Goal: Information Seeking & Learning: Learn about a topic

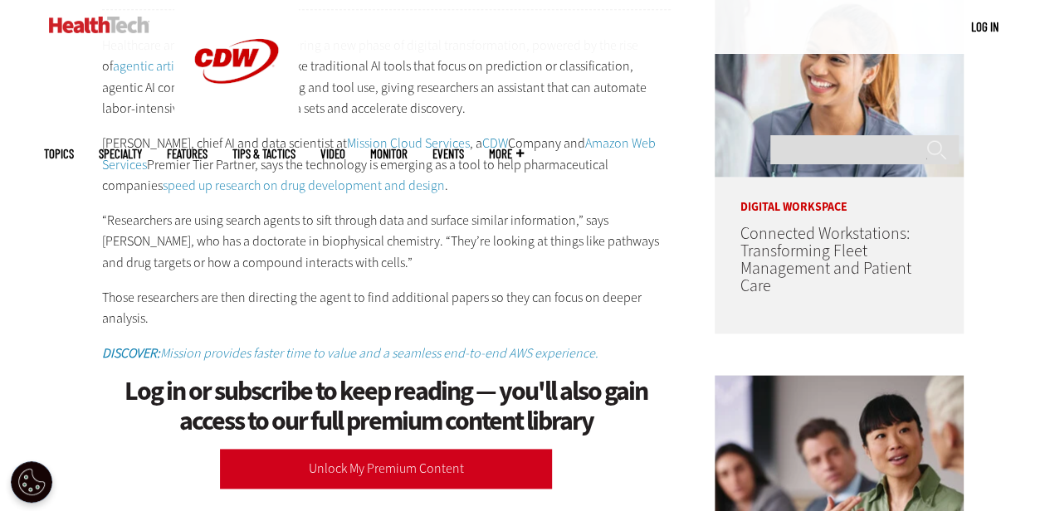
scroll to position [928, 0]
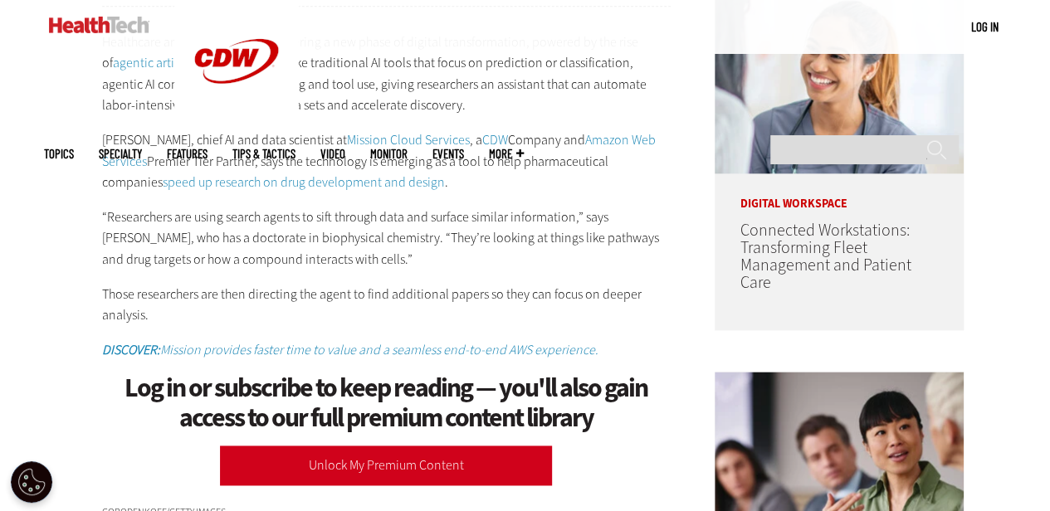
click at [690, 294] on aside "Latest Articles Connected Workstations: Transforming Fleet Management and Patie…" at bounding box center [835, 460] width 291 height 1699
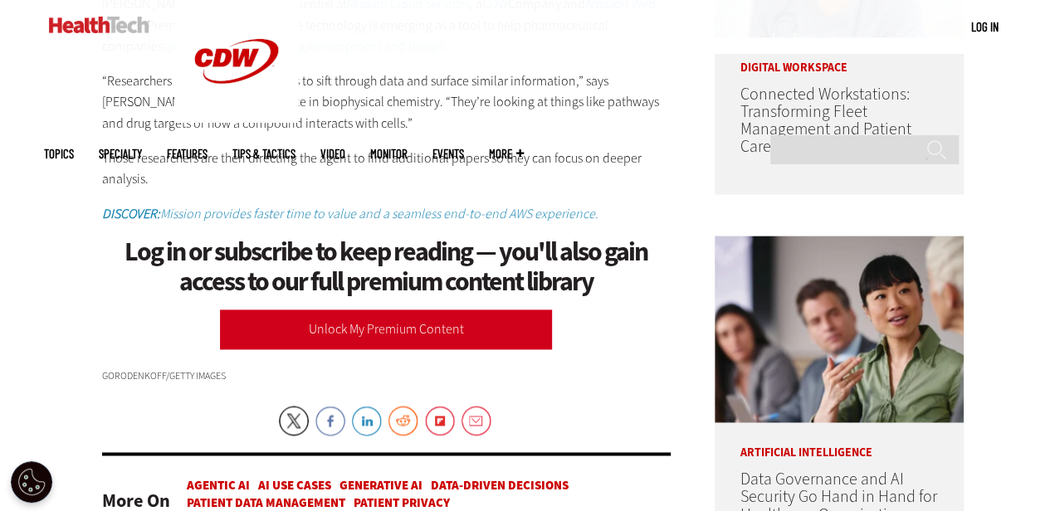
scroll to position [1069, 0]
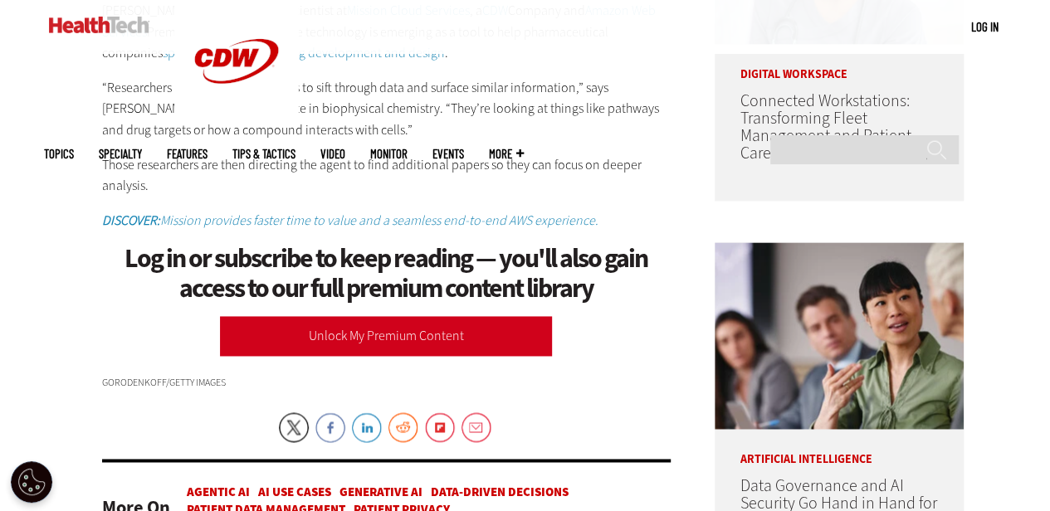
scroll to position [1063, 0]
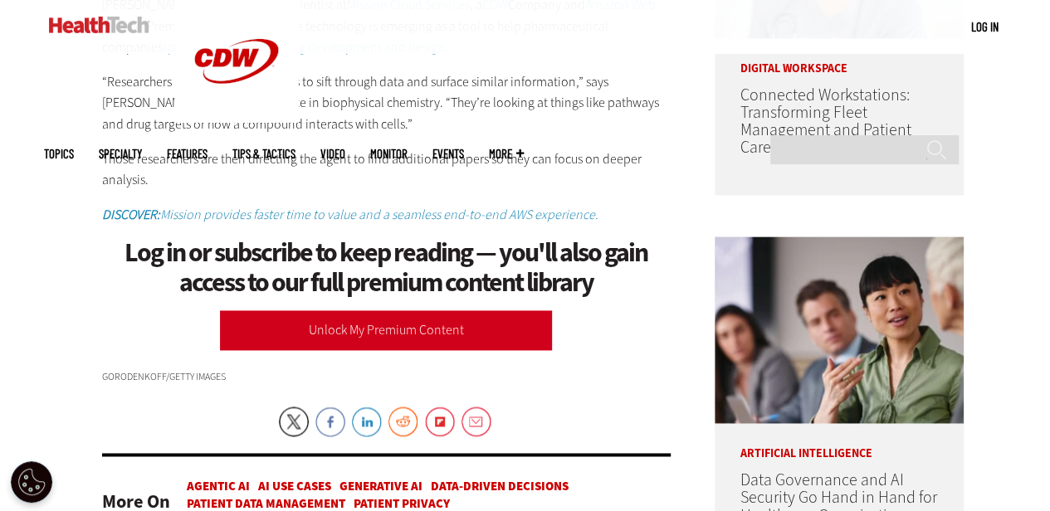
click at [626, 273] on h1 "Log in or subscribe to keep reading — you'll also gain access to our full premi…" at bounding box center [386, 267] width 569 height 58
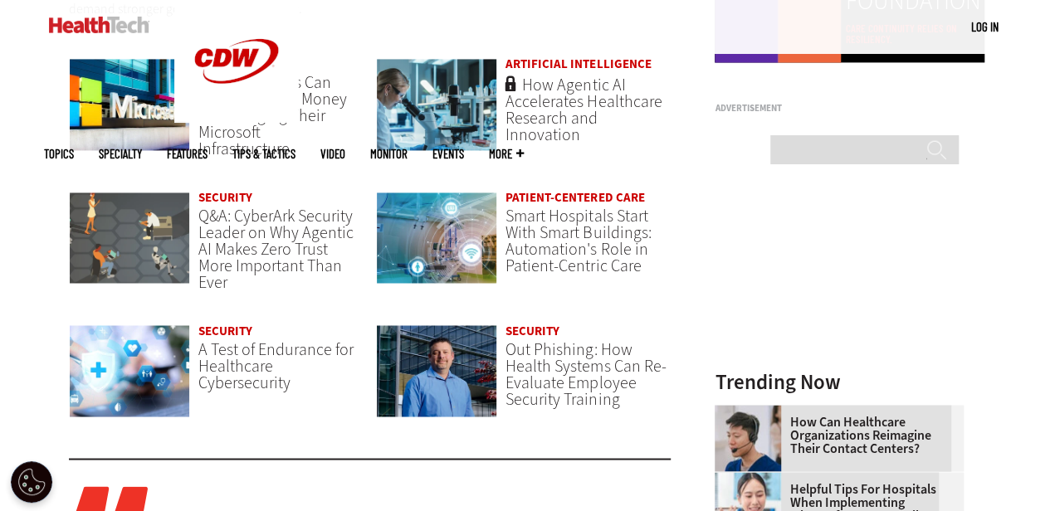
scroll to position [1270, 0]
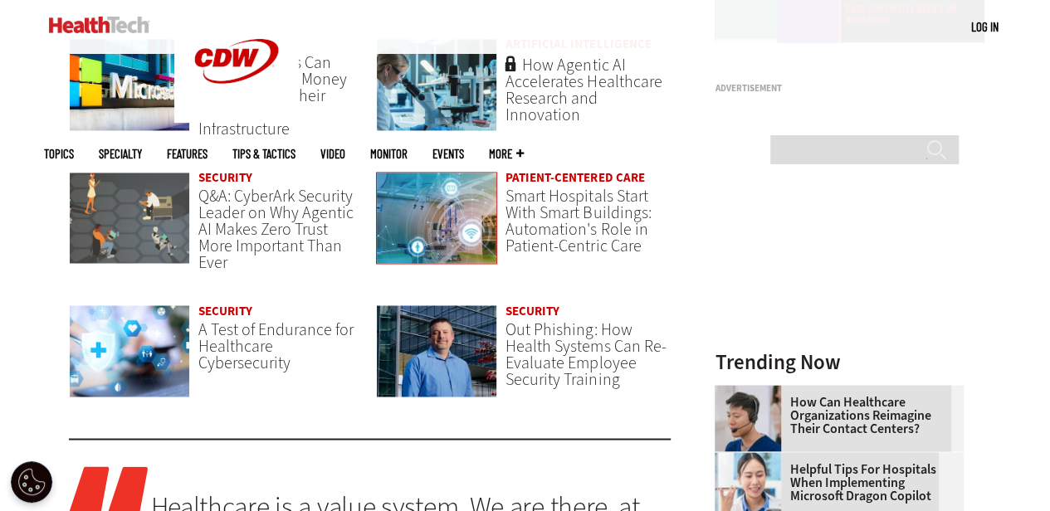
click at [446, 217] on img at bounding box center [437, 218] width 122 height 93
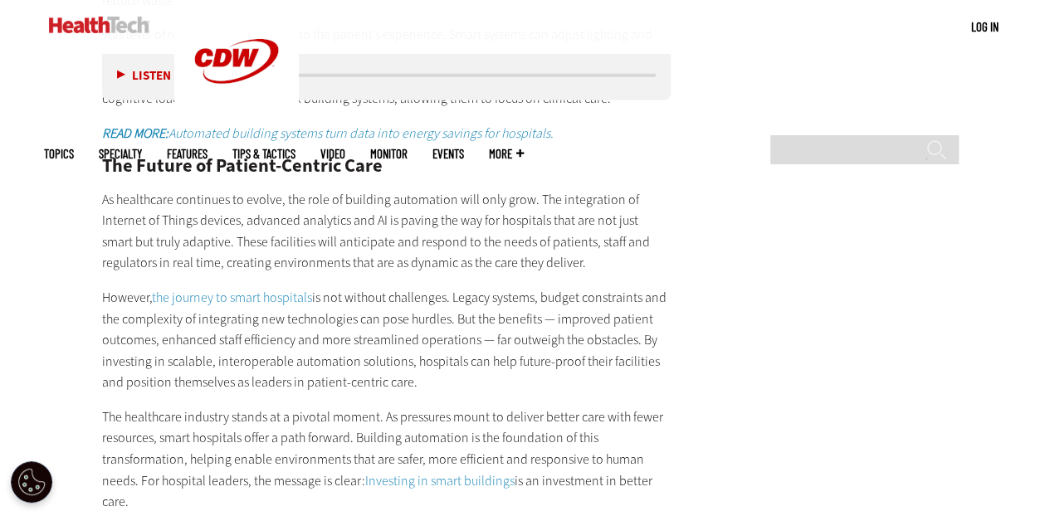
scroll to position [2239, 0]
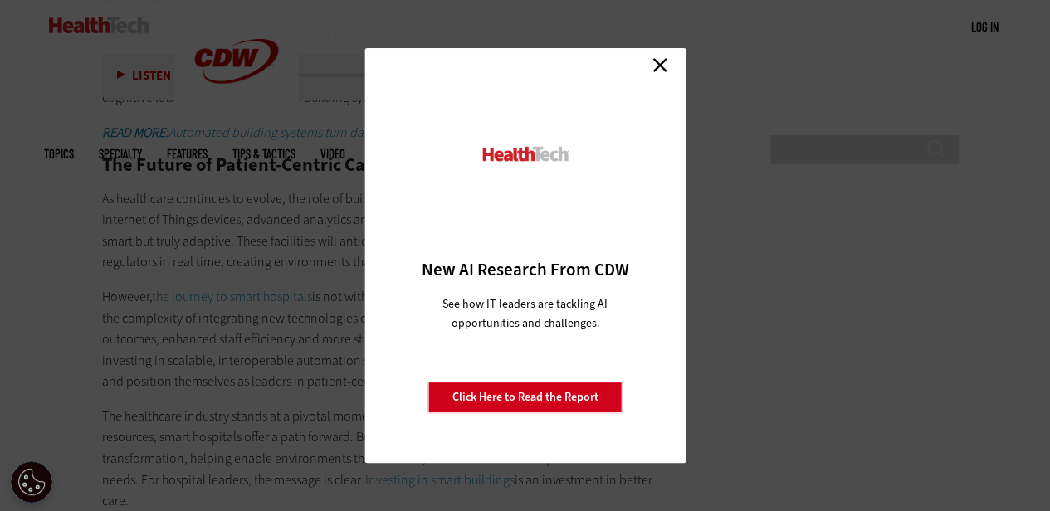
click at [657, 67] on link "Close" at bounding box center [659, 64] width 25 height 25
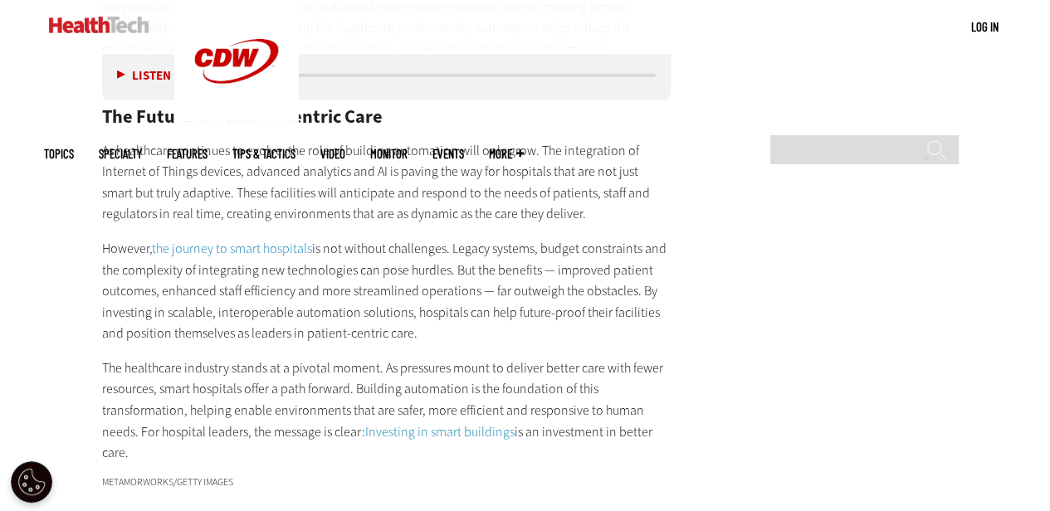
scroll to position [2286, 0]
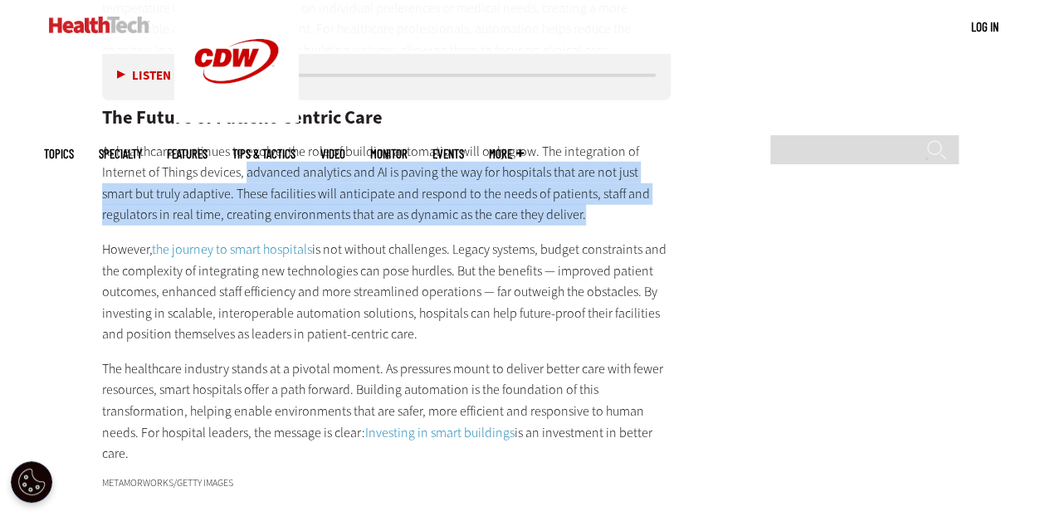
drag, startPoint x: 245, startPoint y: 128, endPoint x: 537, endPoint y: 173, distance: 295.6
click at [537, 173] on p "As healthcare continues to evolve, the role of building automation will only gr…" at bounding box center [386, 183] width 569 height 85
copy p "advanced analytics and AI is paving the way for hospitals that are not just sma…"
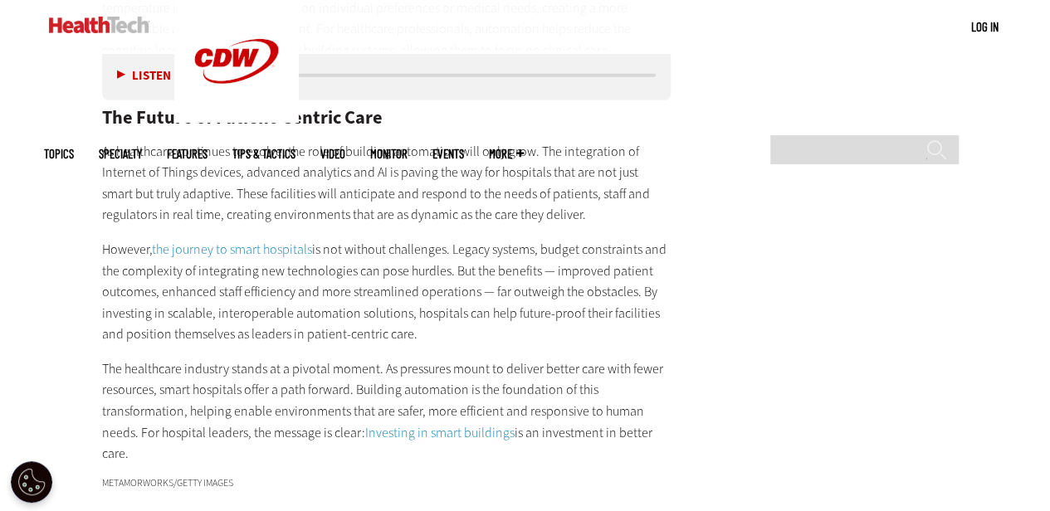
drag, startPoint x: 641, startPoint y: 246, endPoint x: 659, endPoint y: 286, distance: 43.8
click at [659, 286] on p "However, the journey to smart hospitals is not without challenges. Legacy syste…" at bounding box center [386, 292] width 569 height 106
click at [634, 250] on p "However, the journey to smart hospitals is not without challenges. Legacy syste…" at bounding box center [386, 292] width 569 height 106
drag, startPoint x: 635, startPoint y: 246, endPoint x: 651, endPoint y: 283, distance: 40.1
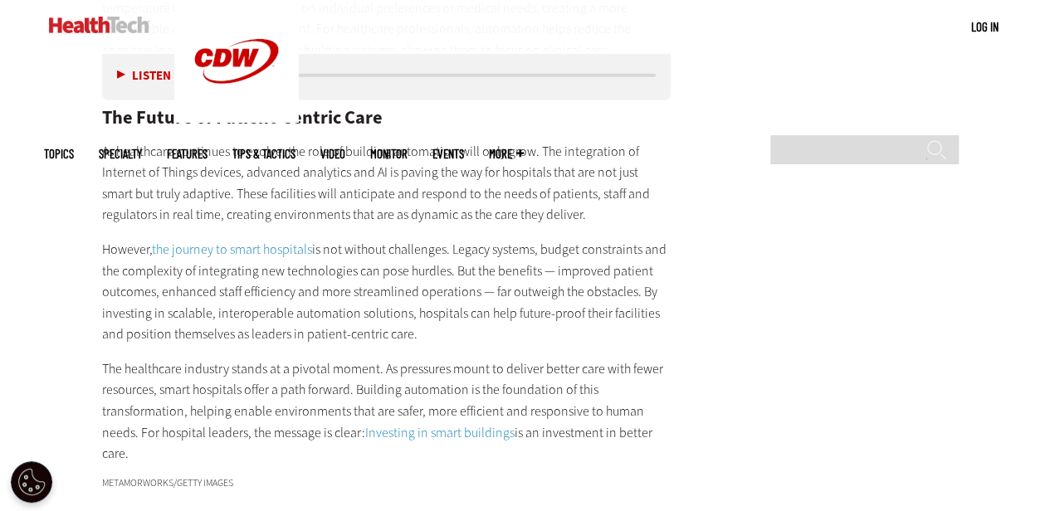
click at [651, 283] on p "However, the journey to smart hospitals is not without challenges. Legacy syste…" at bounding box center [386, 292] width 569 height 106
copy p "By investing in scalable, interoperable automation solutions, hospitals can hel…"
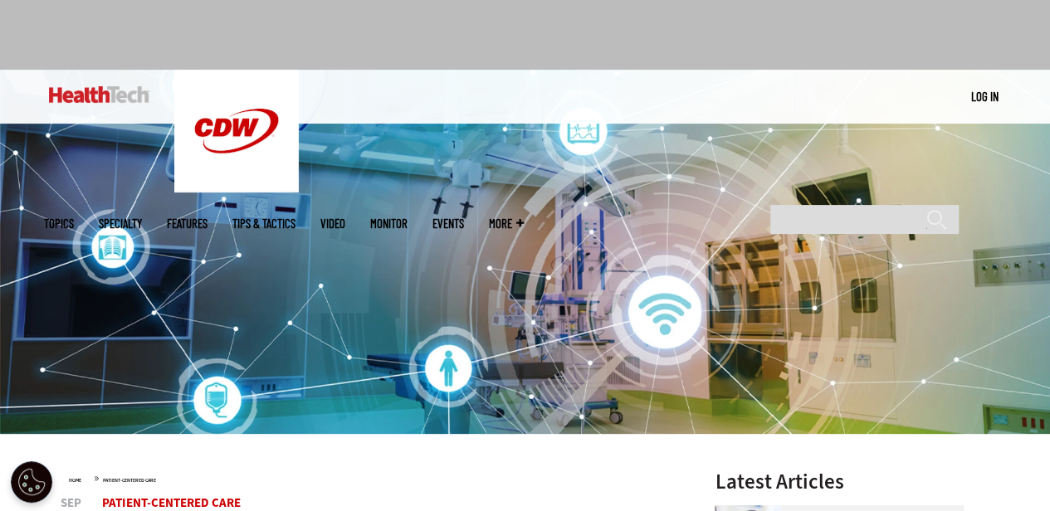
scroll to position [82, 0]
